Goal: Information Seeking & Learning: Learn about a topic

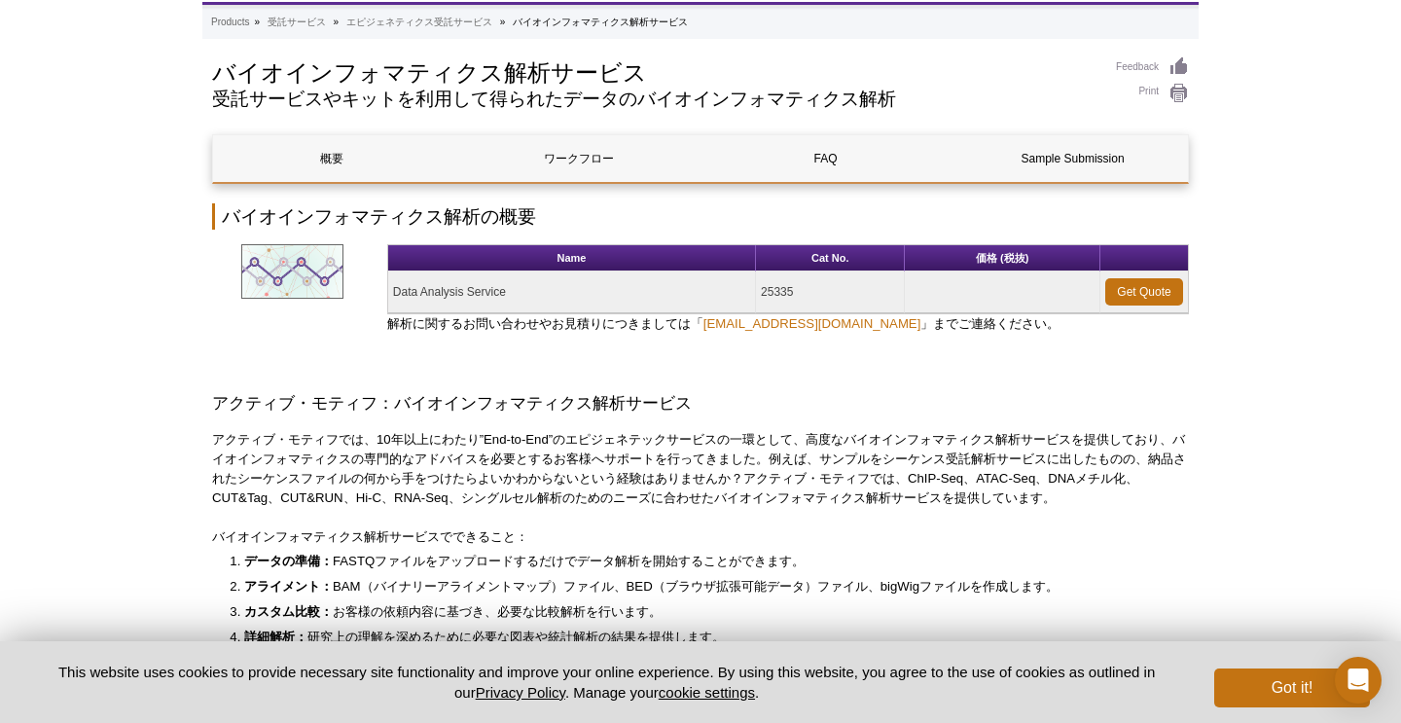
scroll to position [64, 0]
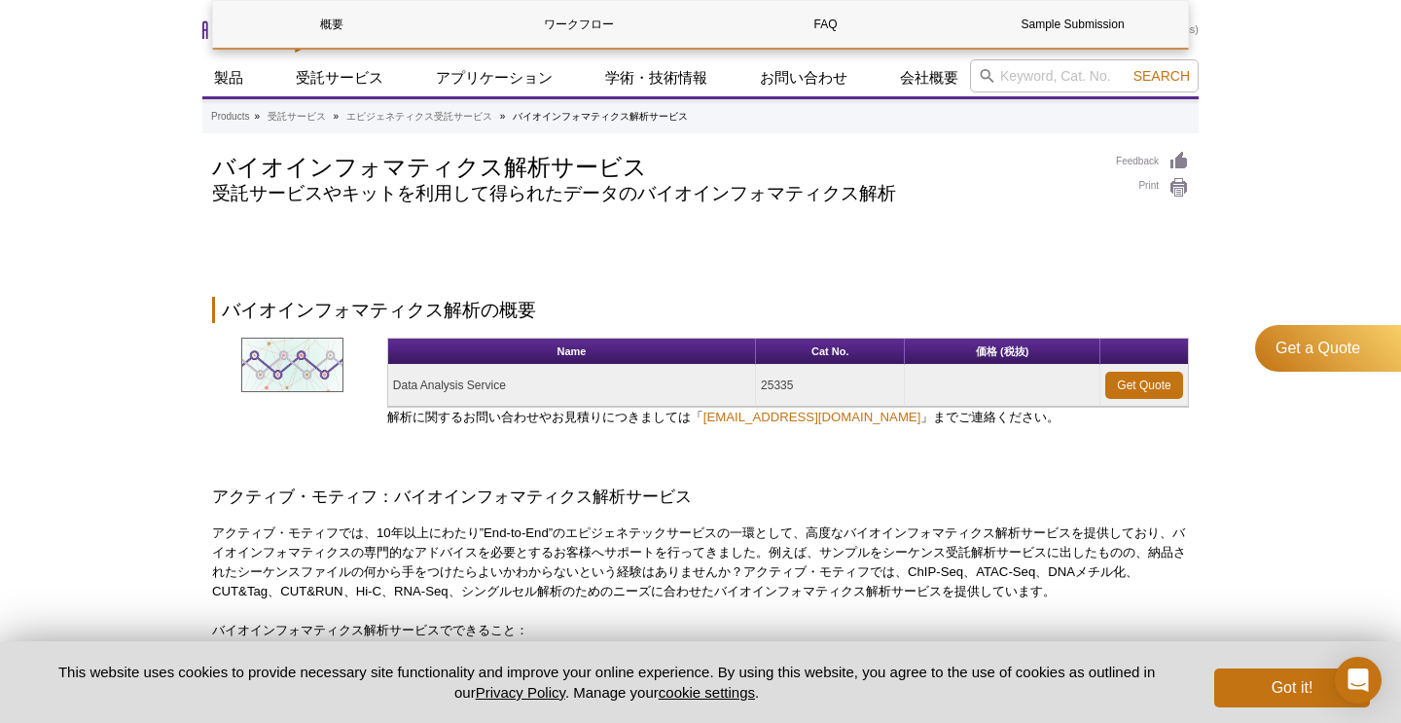
scroll to position [1444, 0]
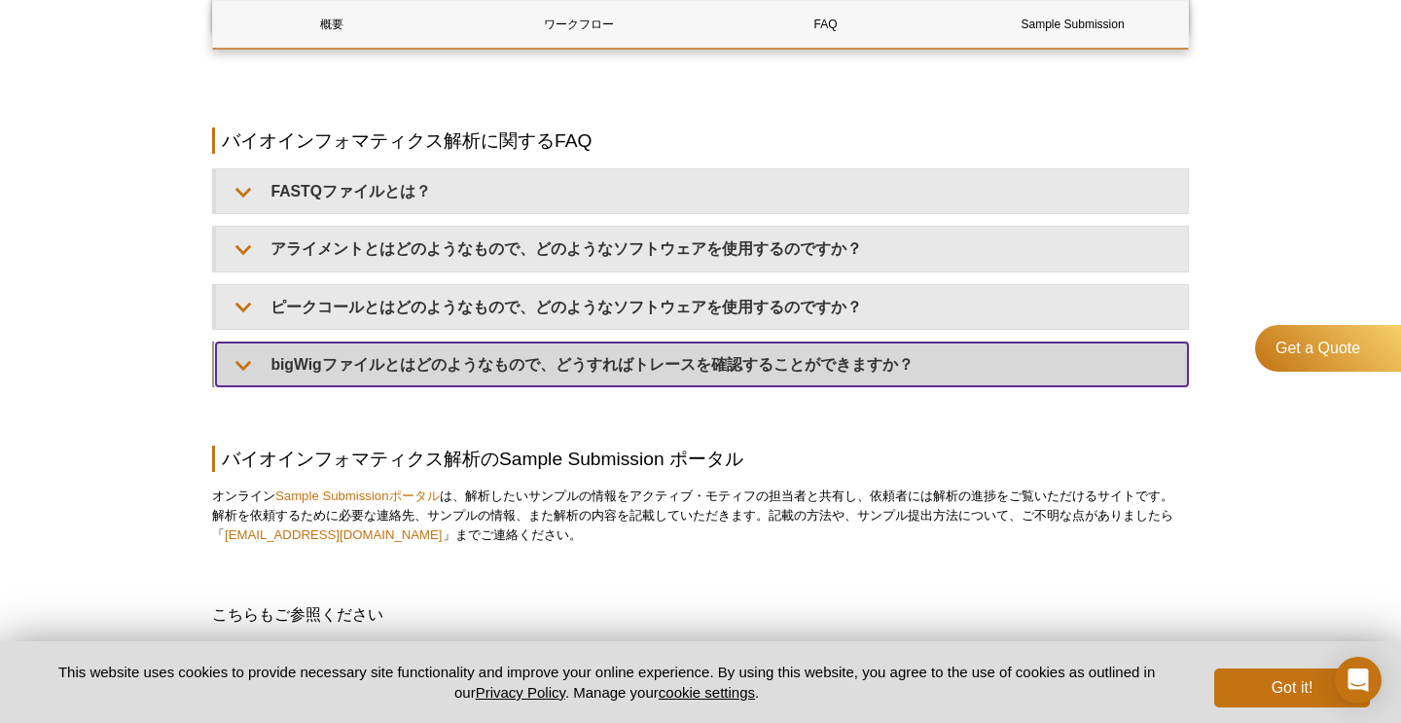
click at [248, 363] on summary "bigWigファイルとはどのようなもので、どうすればトレースを確認することができますか？" at bounding box center [702, 365] width 972 height 44
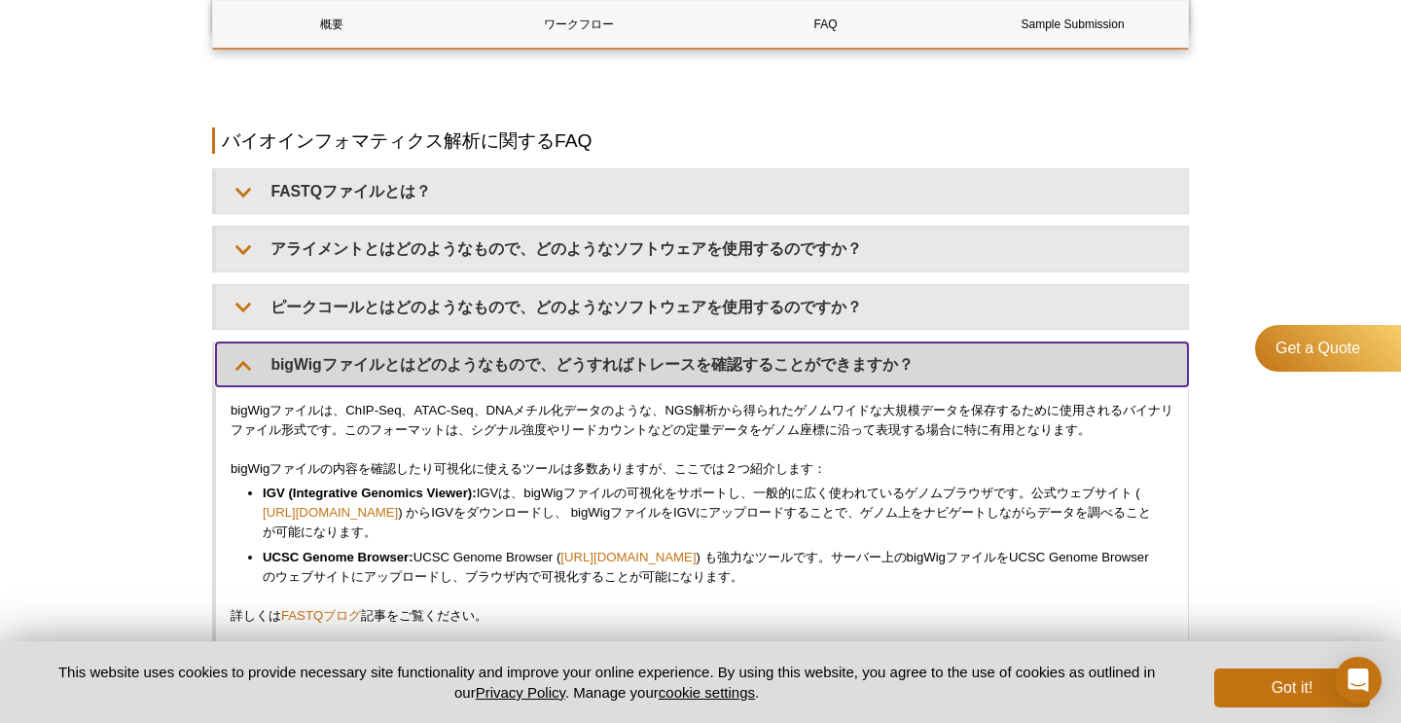
click at [216, 343] on summary "bigWigファイルとはどのようなもので、どうすればトレースを確認することができますか？" at bounding box center [702, 365] width 972 height 44
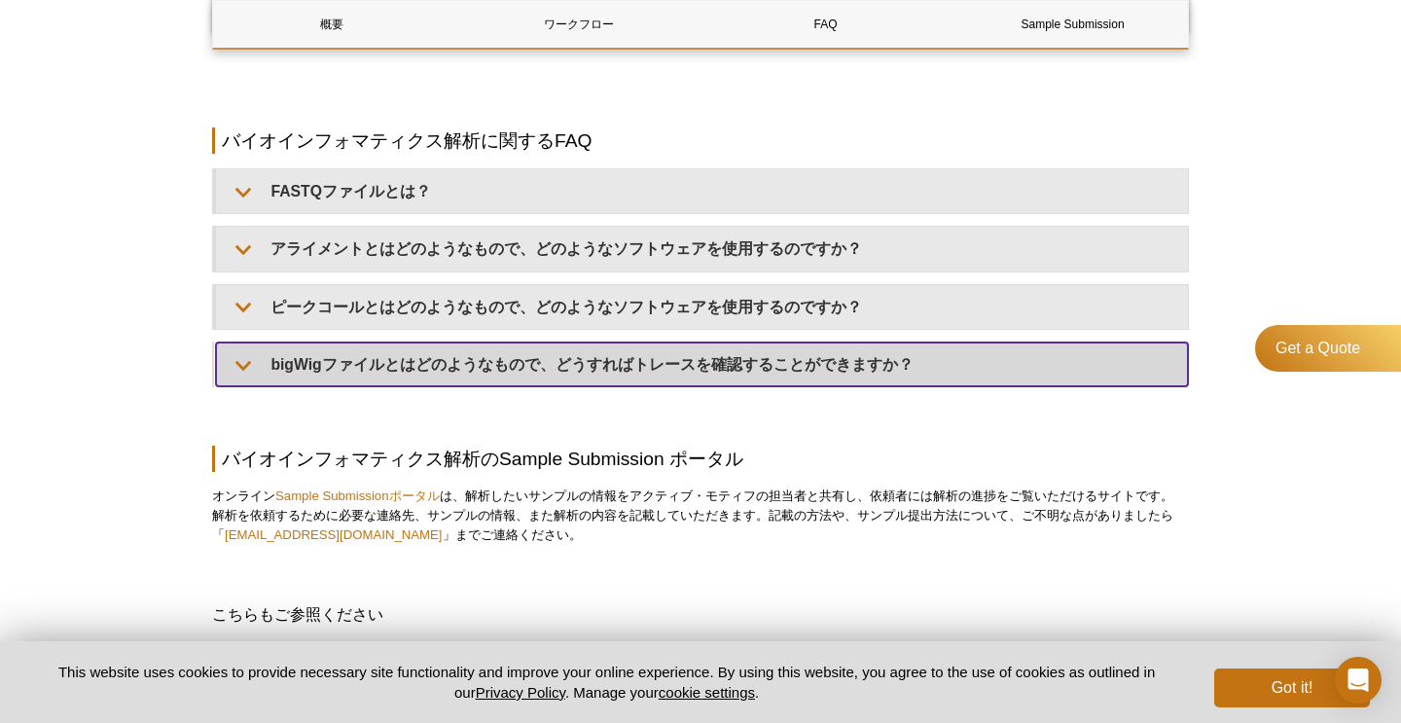
click at [216, 343] on summary "bigWigファイルとはどのようなもので、どうすればトレースを確認することができますか？" at bounding box center [702, 365] width 972 height 44
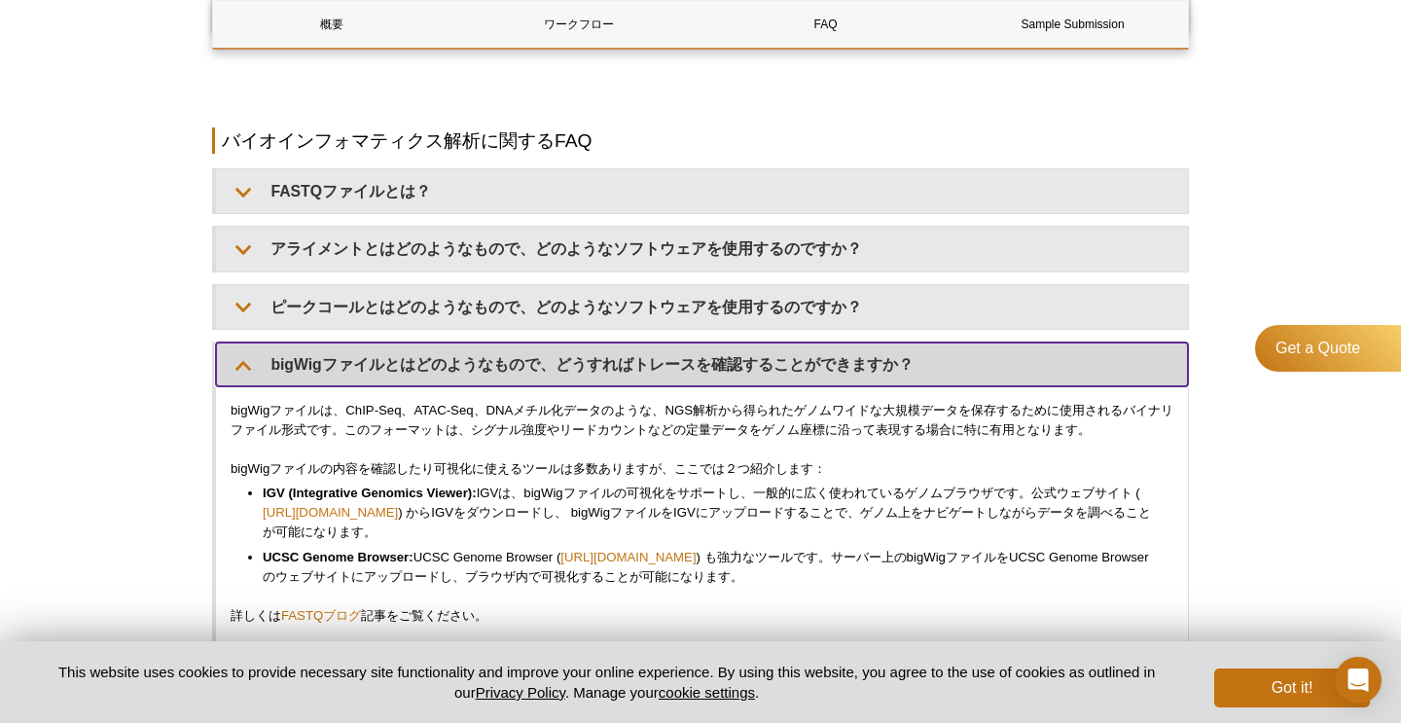
click at [216, 343] on summary "bigWigファイルとはどのようなもので、どうすればトレースを確認することができますか？" at bounding box center [702, 365] width 972 height 44
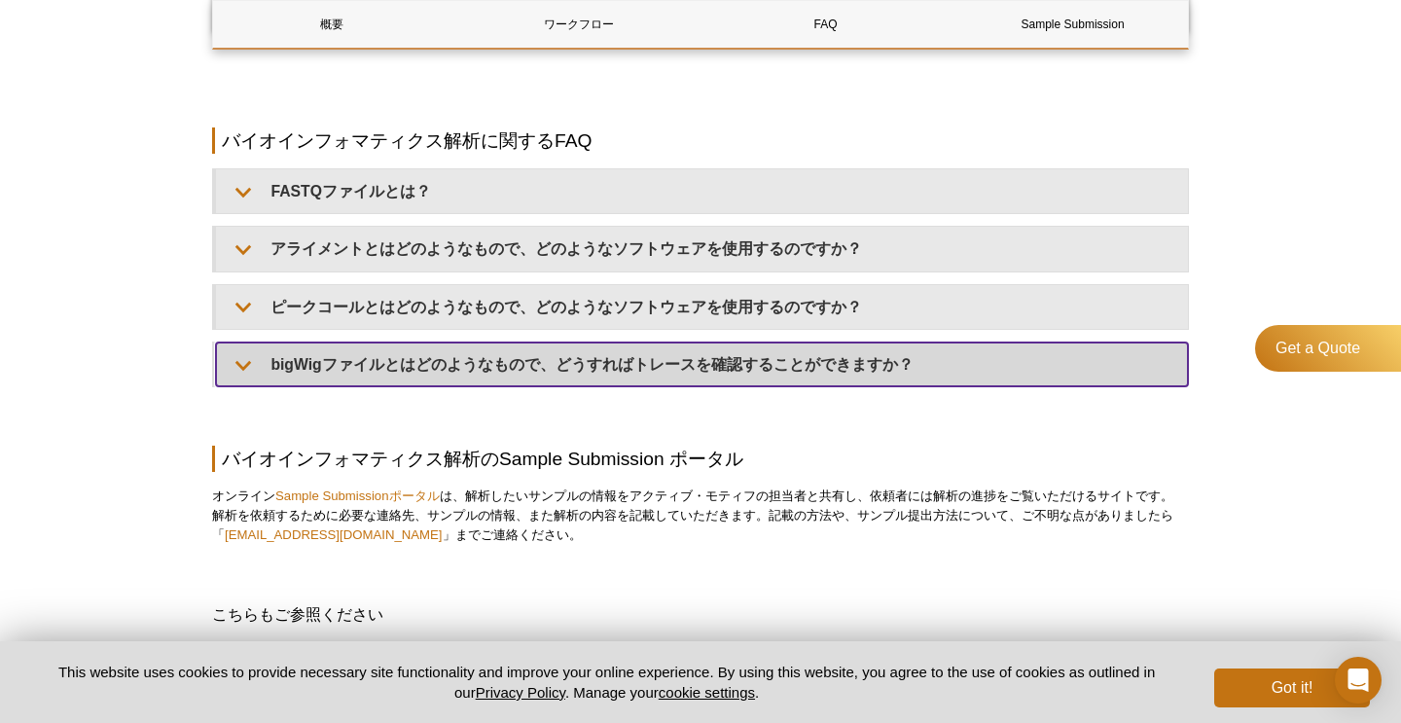
click at [216, 343] on summary "bigWigファイルとはどのようなもので、どうすればトレースを確認することができますか？" at bounding box center [702, 365] width 972 height 44
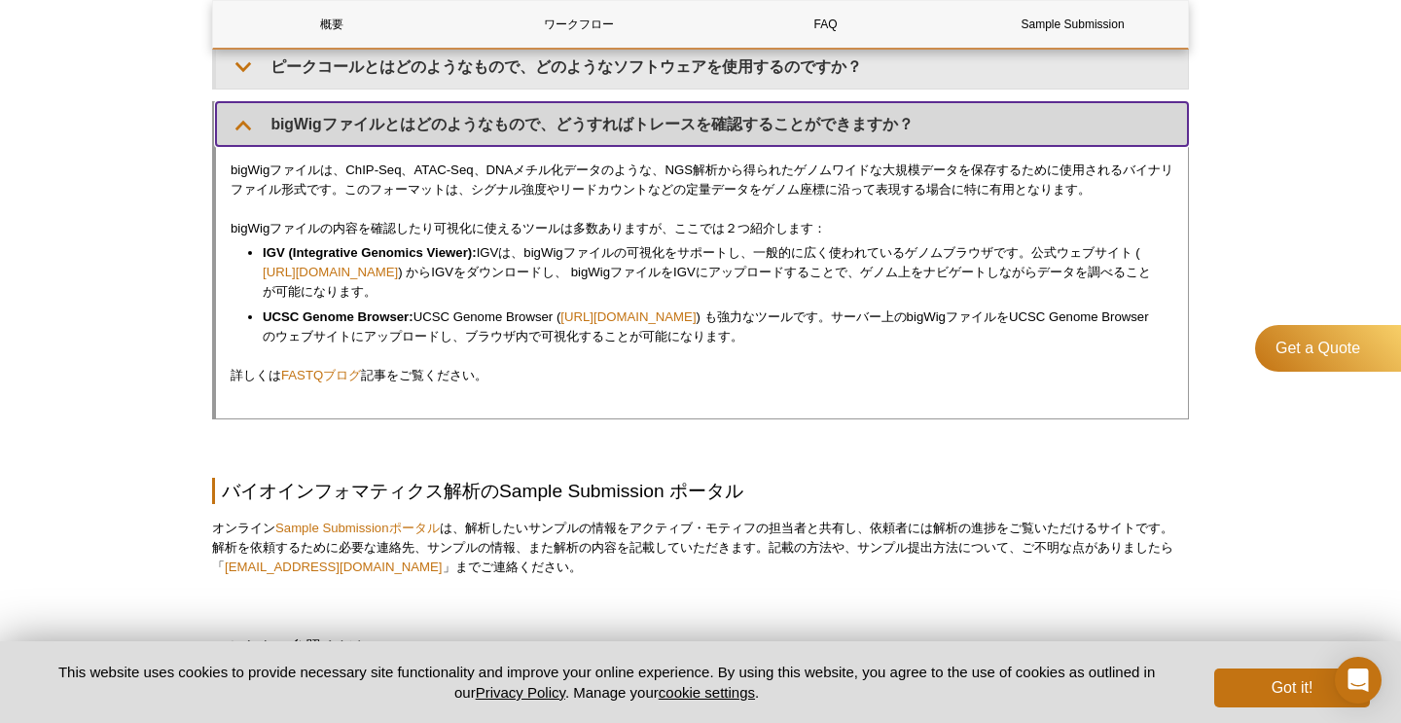
scroll to position [1692, 0]
